Goal: Task Accomplishment & Management: Manage account settings

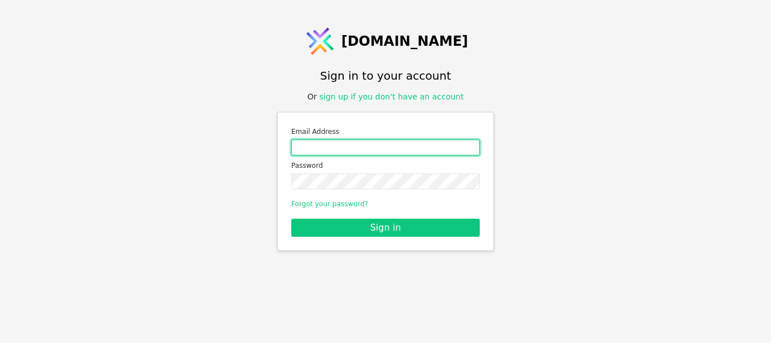
type input "[EMAIL_ADDRESS][DOMAIN_NAME]"
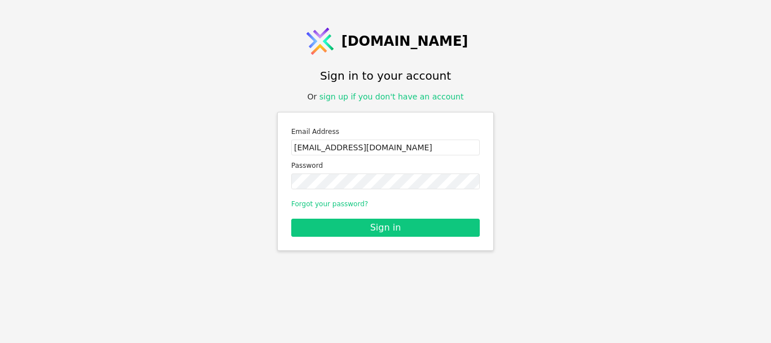
click at [329, 218] on form "Email Address [EMAIL_ADDRESS][DOMAIN_NAME] Password Forgot your password? Sign …" at bounding box center [385, 181] width 189 height 111
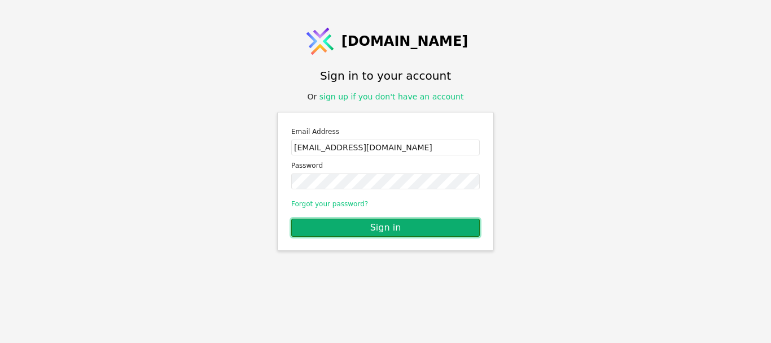
click at [340, 223] on button "Sign in" at bounding box center [385, 227] width 189 height 18
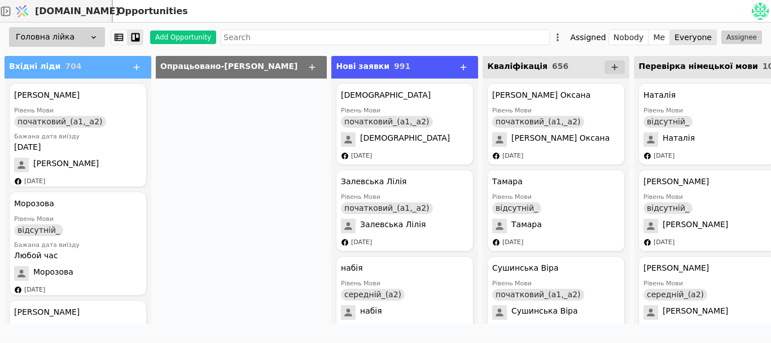
click at [238, 155] on div at bounding box center [241, 208] width 171 height 260
click at [212, 112] on div at bounding box center [241, 208] width 171 height 260
